Goal: Information Seeking & Learning: Learn about a topic

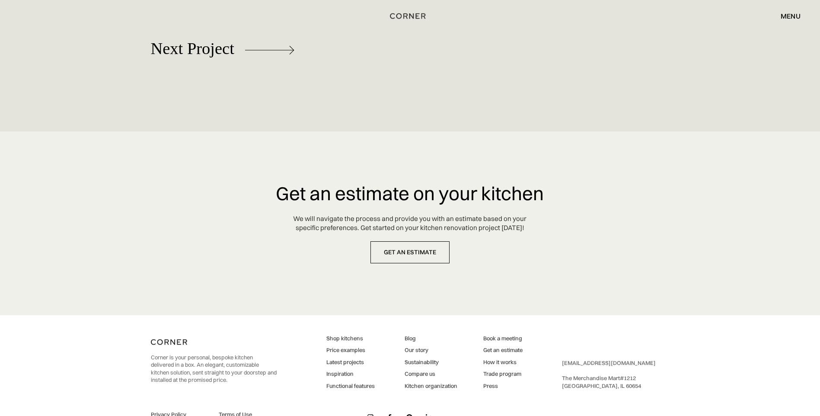
scroll to position [4345, 0]
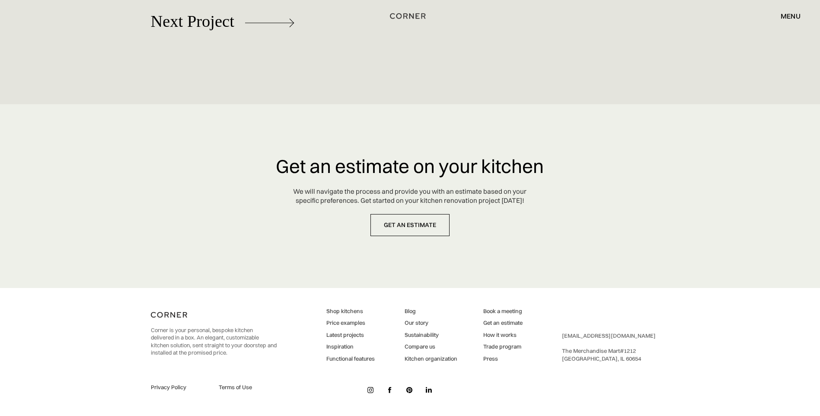
click at [338, 345] on link "Inspiration" at bounding box center [350, 347] width 48 height 8
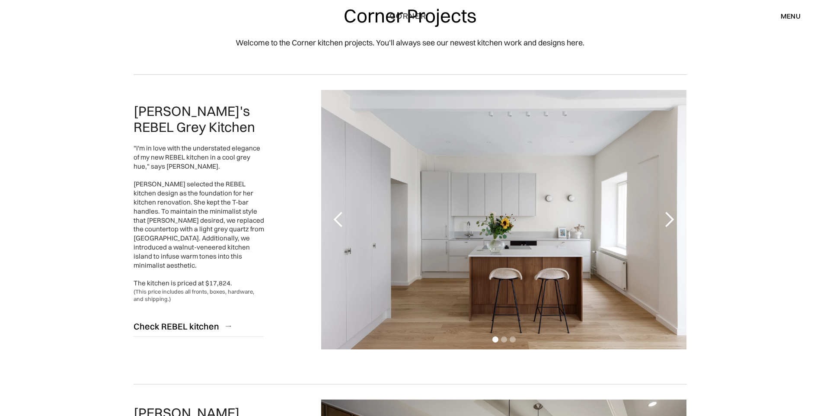
scroll to position [86, 0]
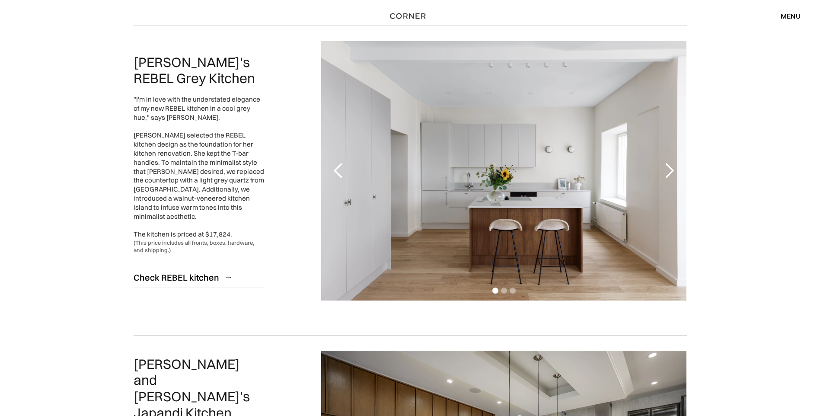
click at [666, 169] on div "next slide" at bounding box center [668, 170] width 17 height 17
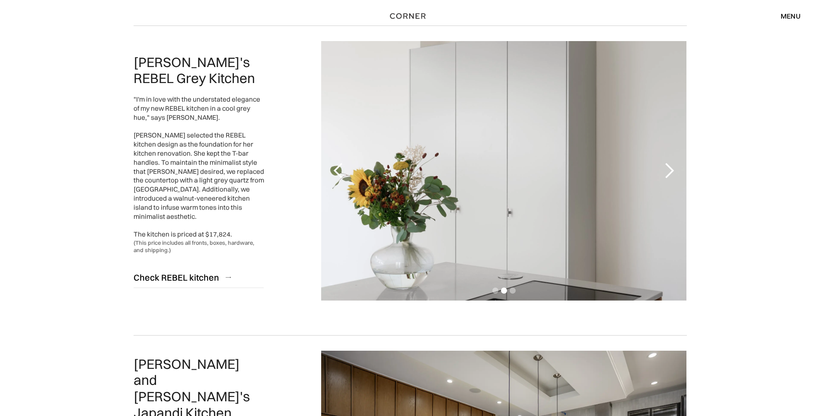
click at [666, 169] on div "next slide" at bounding box center [668, 170] width 17 height 17
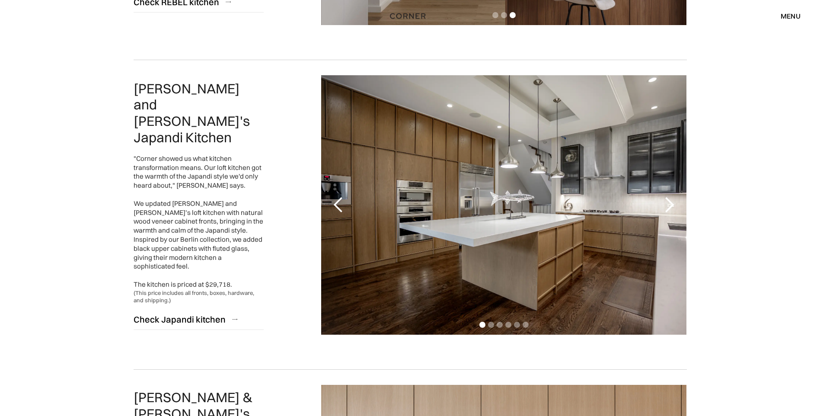
scroll to position [389, 0]
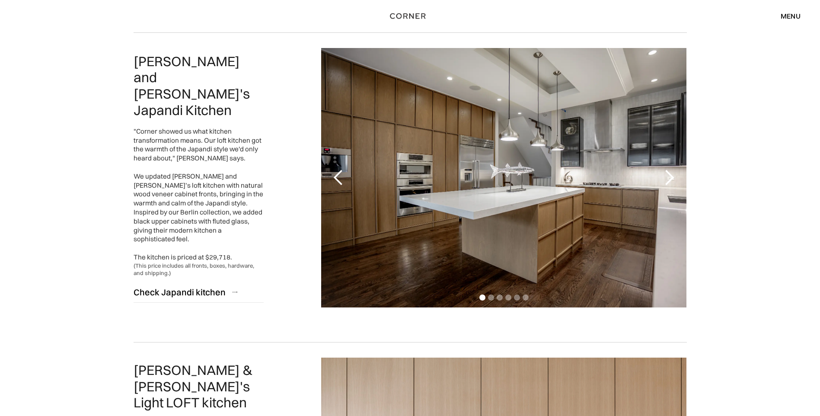
click at [669, 177] on div "next slide" at bounding box center [668, 177] width 17 height 17
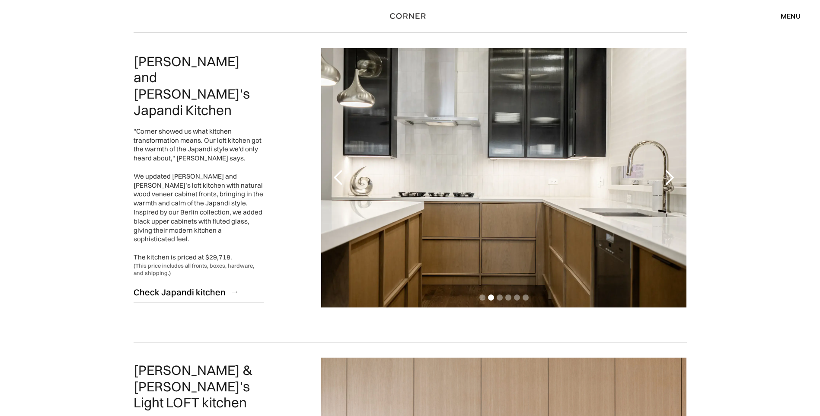
click at [669, 177] on div "next slide" at bounding box center [668, 177] width 17 height 17
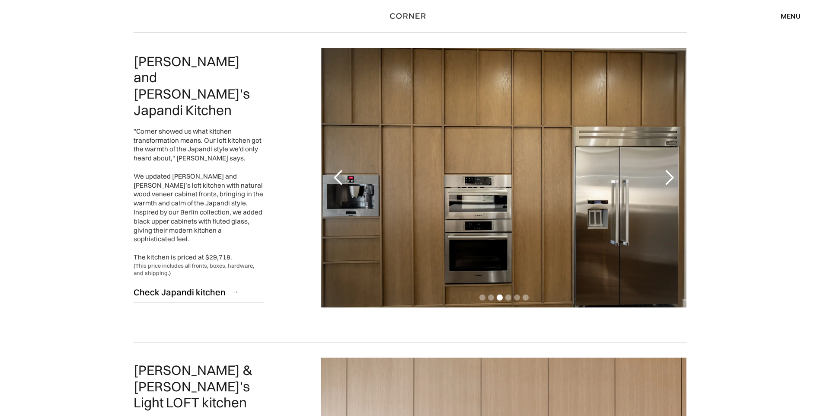
click at [669, 177] on div "next slide" at bounding box center [668, 177] width 17 height 17
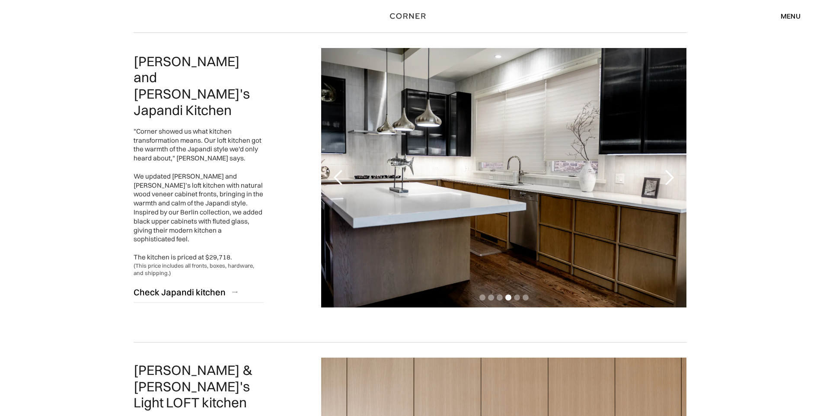
click at [669, 177] on div "next slide" at bounding box center [668, 177] width 17 height 17
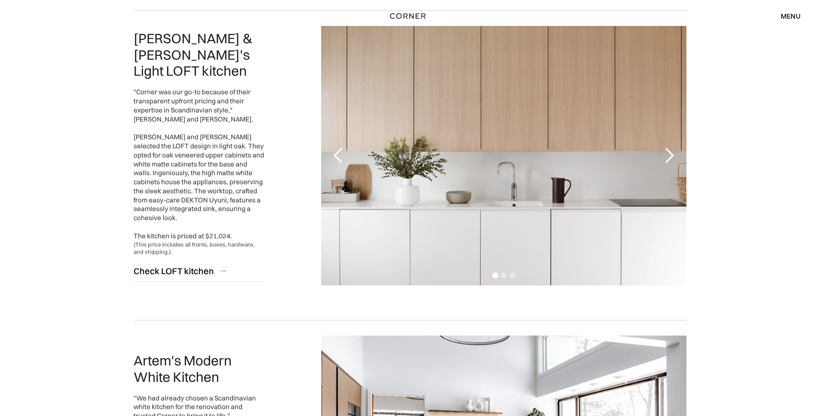
scroll to position [735, 0]
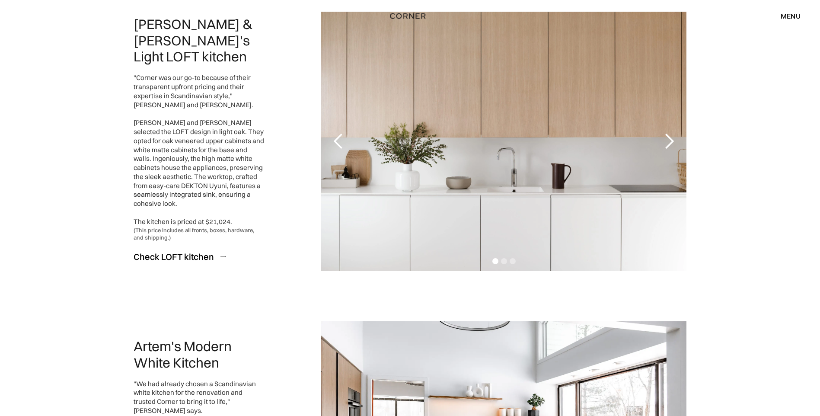
click at [666, 141] on div "next slide" at bounding box center [668, 141] width 17 height 17
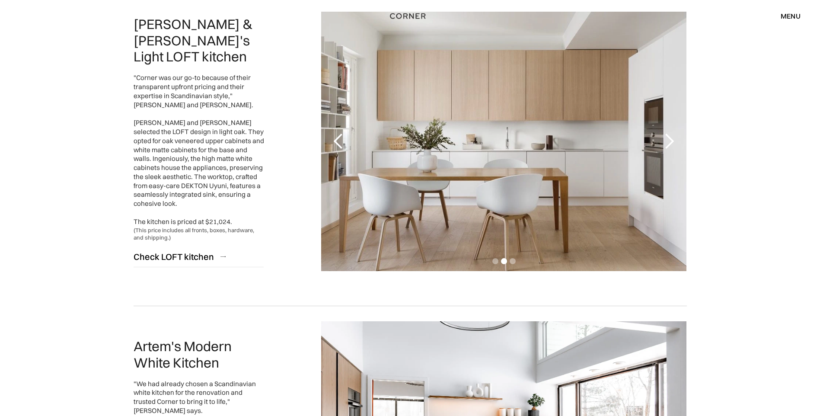
click at [666, 141] on div "next slide" at bounding box center [668, 141] width 17 height 17
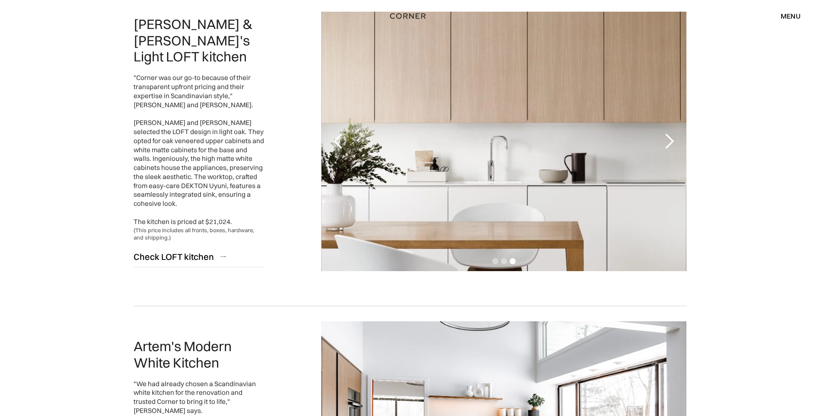
click at [666, 141] on div "next slide" at bounding box center [668, 141] width 17 height 17
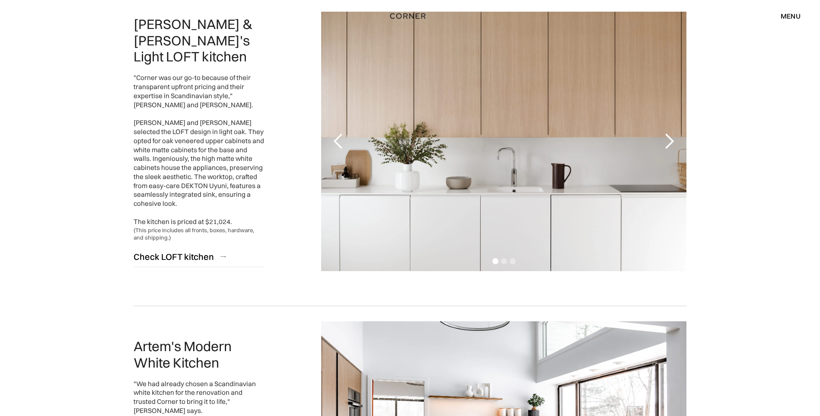
click at [666, 141] on div "next slide" at bounding box center [668, 141] width 17 height 17
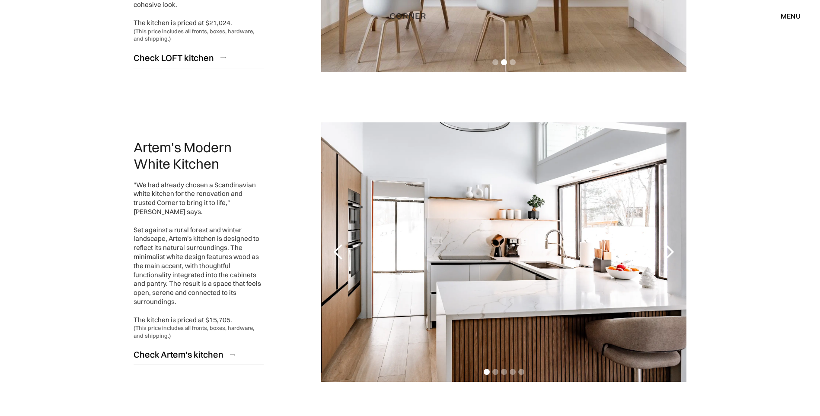
scroll to position [994, 0]
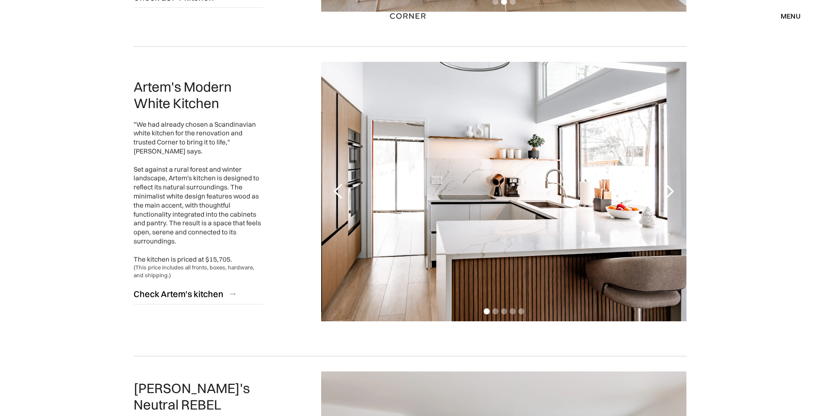
click at [667, 188] on div "next slide" at bounding box center [668, 191] width 17 height 17
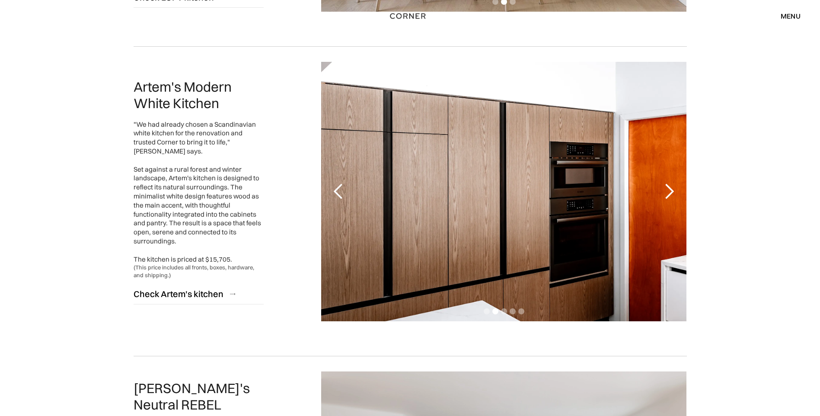
click at [667, 188] on div "next slide" at bounding box center [668, 191] width 17 height 17
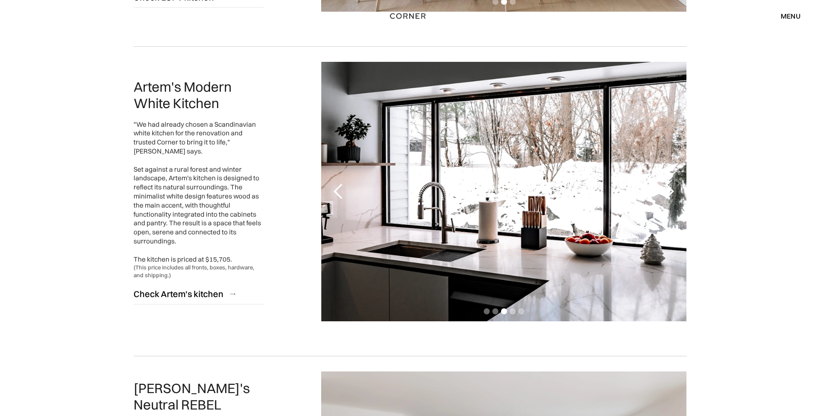
click at [667, 188] on div "next slide" at bounding box center [668, 191] width 17 height 17
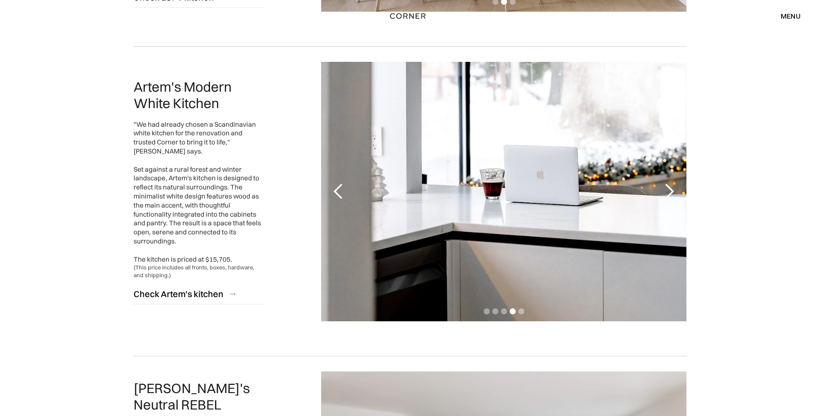
click at [667, 188] on div "next slide" at bounding box center [668, 191] width 17 height 17
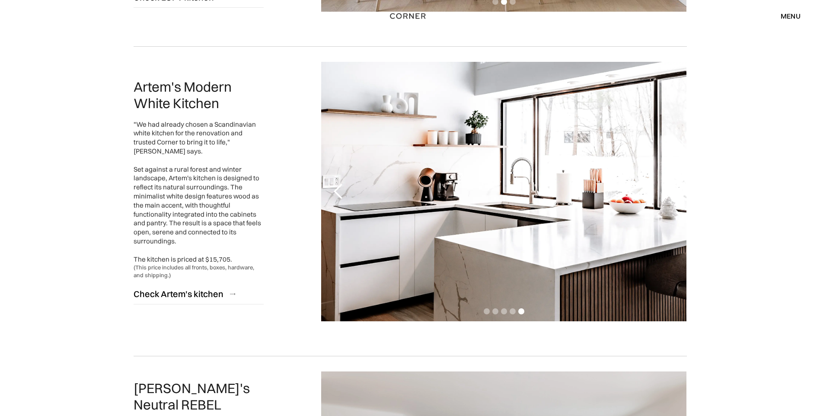
click at [667, 188] on div "next slide" at bounding box center [668, 191] width 17 height 17
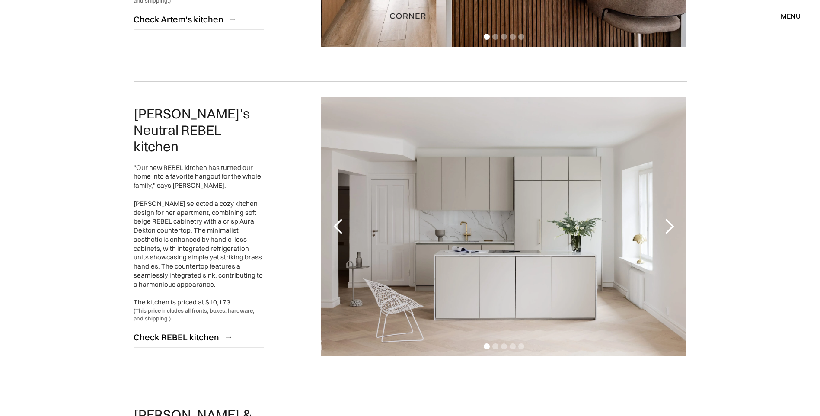
scroll to position [1297, 0]
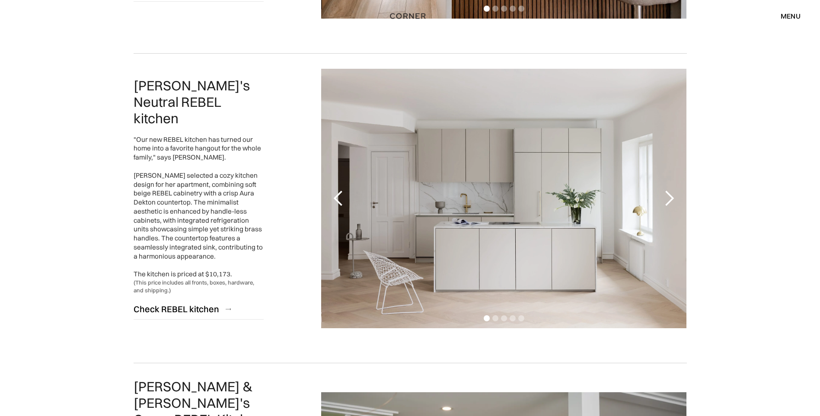
click at [664, 197] on div "next slide" at bounding box center [668, 198] width 17 height 17
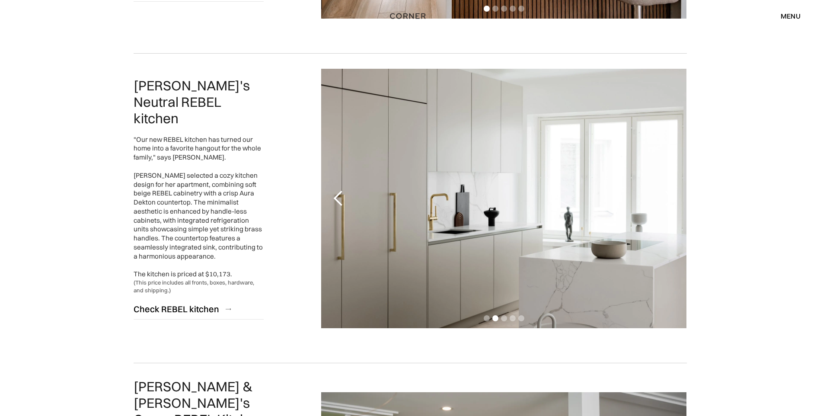
click at [664, 197] on div "next slide" at bounding box center [668, 198] width 17 height 17
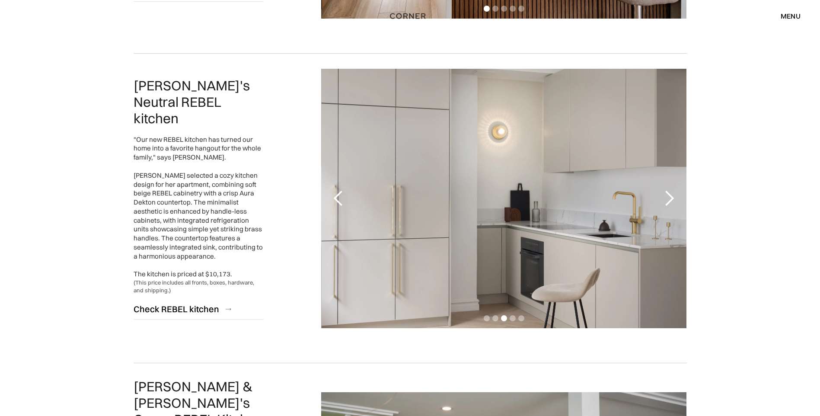
click at [664, 197] on div "next slide" at bounding box center [668, 198] width 17 height 17
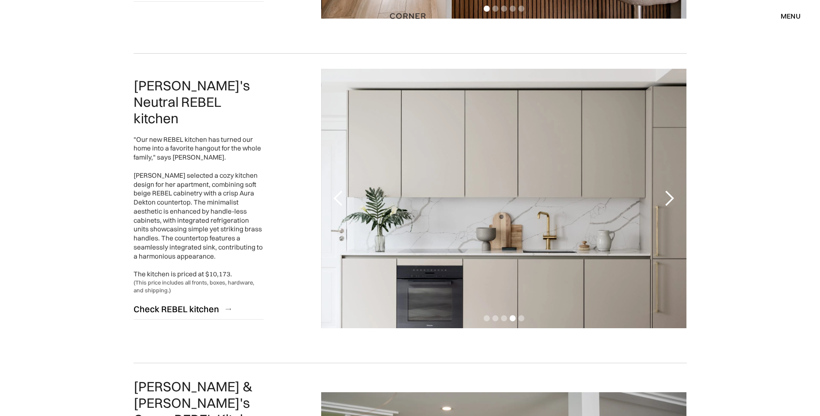
click at [664, 197] on div "next slide" at bounding box center [668, 198] width 17 height 17
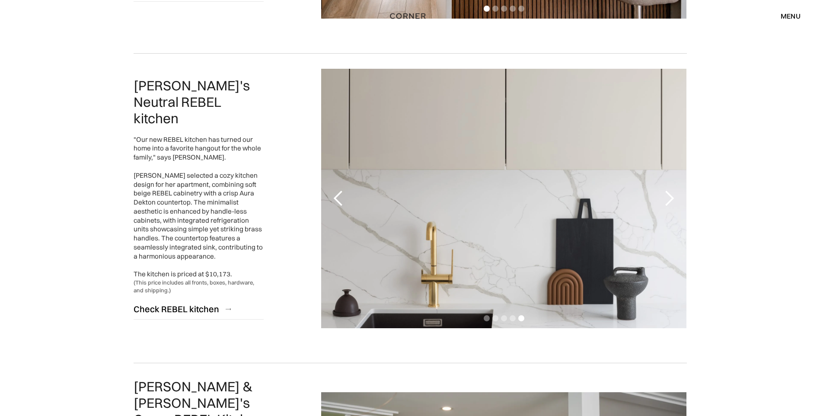
click at [664, 197] on div "next slide" at bounding box center [668, 198] width 17 height 17
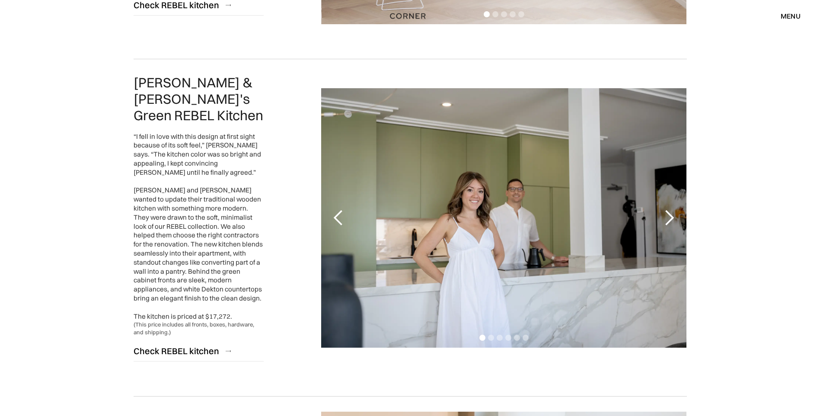
scroll to position [1642, 0]
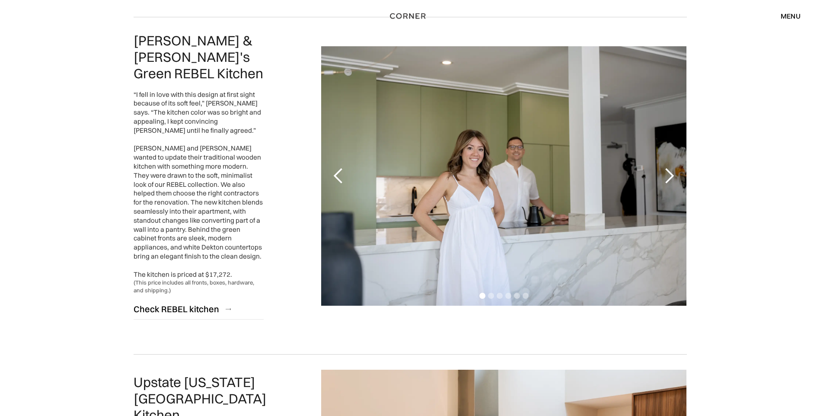
click at [673, 170] on div "next slide" at bounding box center [668, 175] width 17 height 17
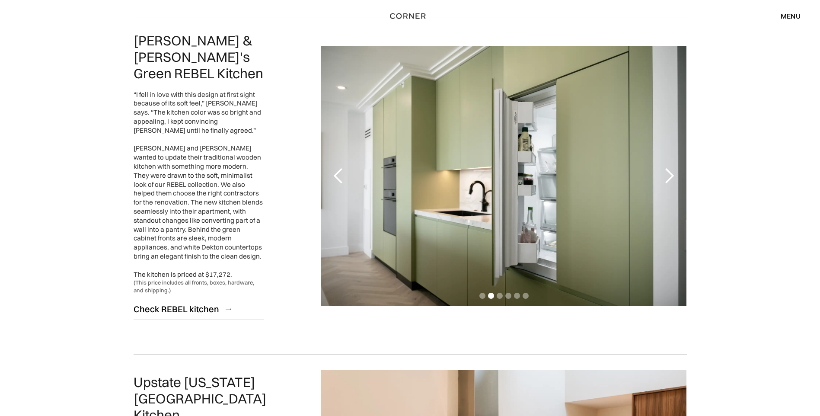
click at [673, 170] on div "next slide" at bounding box center [668, 175] width 17 height 17
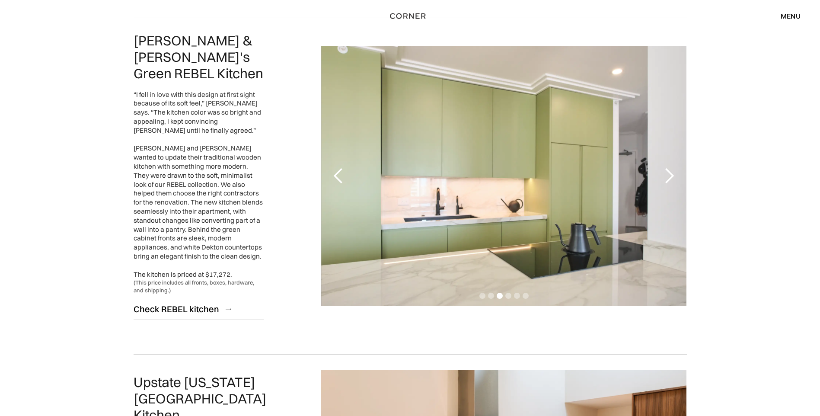
click at [673, 170] on div "next slide" at bounding box center [668, 175] width 17 height 17
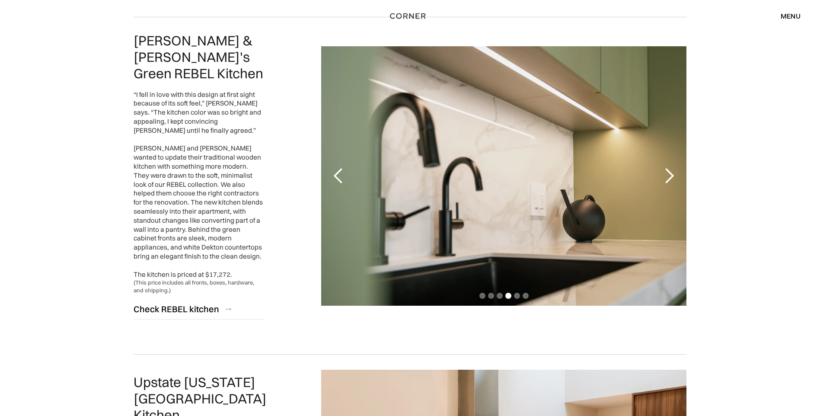
click at [673, 170] on div "next slide" at bounding box center [668, 175] width 17 height 17
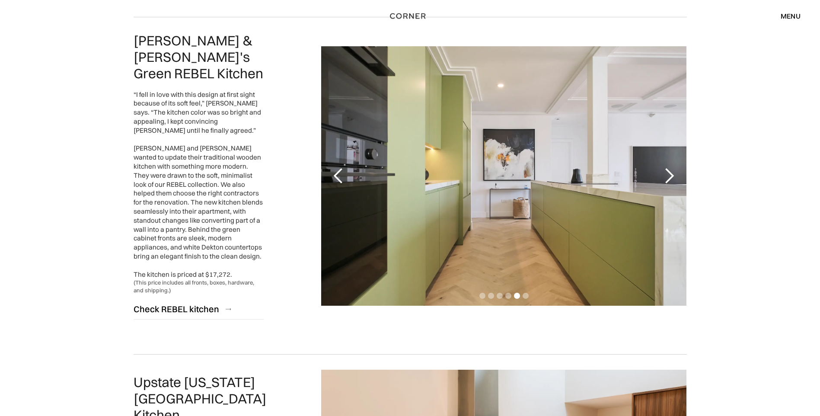
click at [673, 170] on div "next slide" at bounding box center [668, 175] width 17 height 17
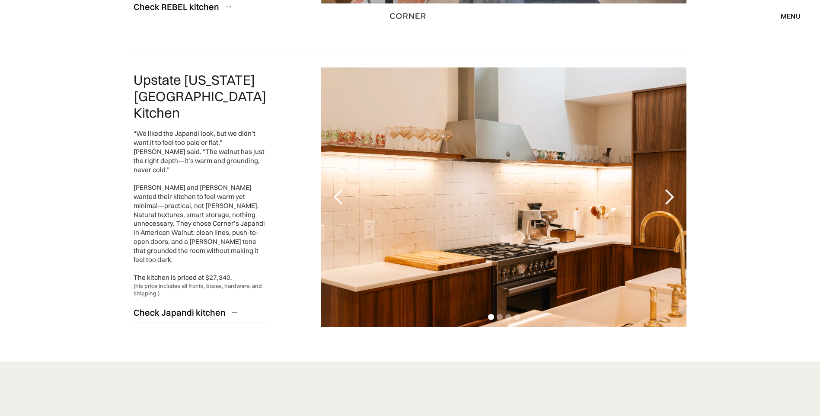
scroll to position [1945, 0]
click at [670, 188] on div "next slide" at bounding box center [668, 196] width 17 height 17
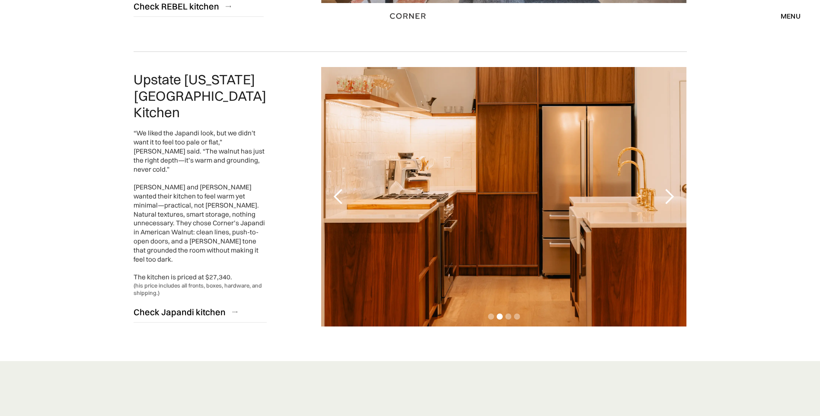
click at [670, 188] on div "next slide" at bounding box center [668, 196] width 17 height 17
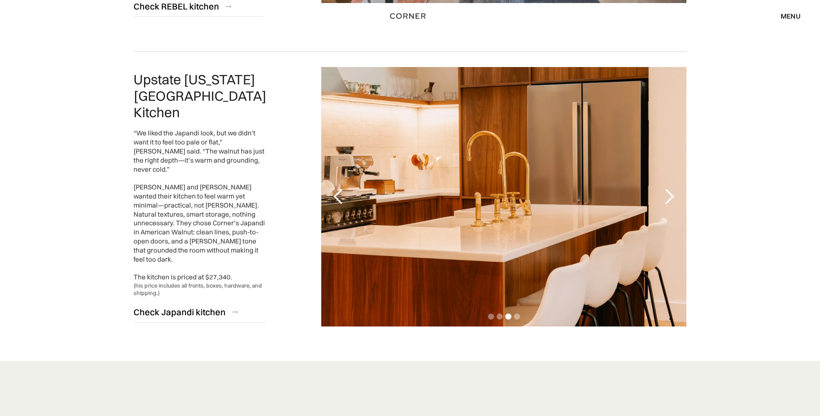
click at [670, 188] on div "next slide" at bounding box center [668, 196] width 17 height 17
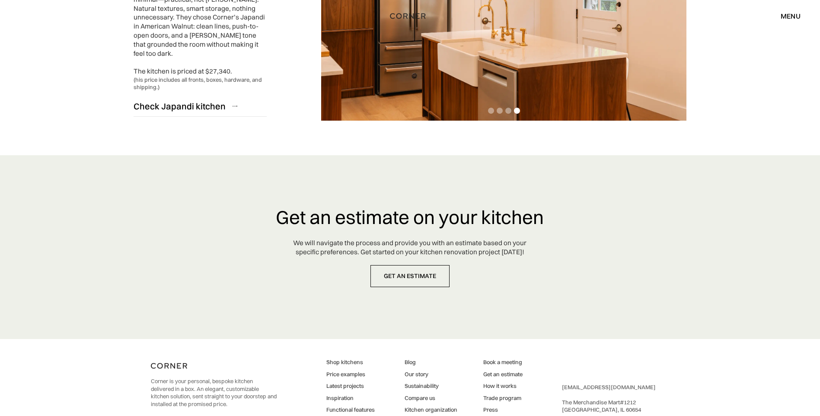
scroll to position [2185, 0]
